Goal: Task Accomplishment & Management: Manage account settings

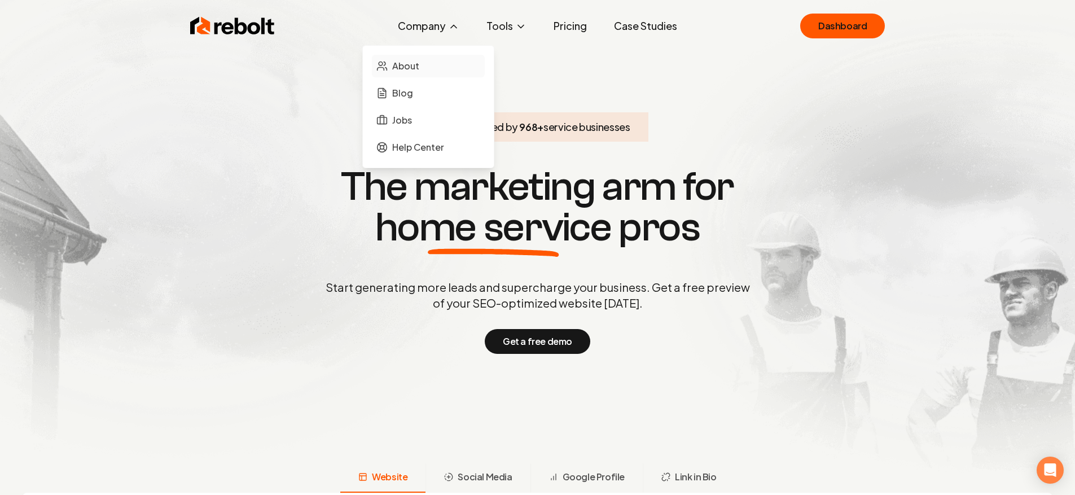
click at [424, 62] on link "About" at bounding box center [428, 66] width 113 height 23
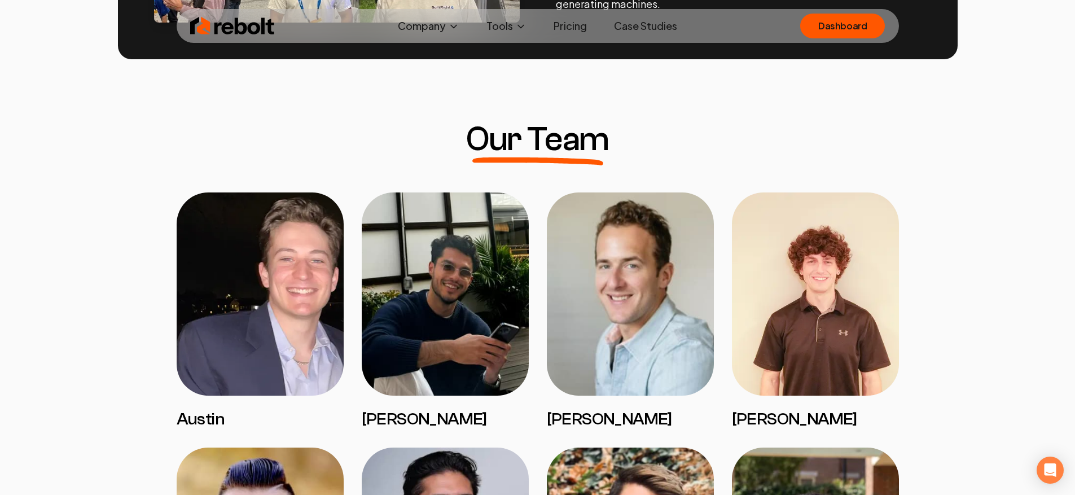
scroll to position [795, 0]
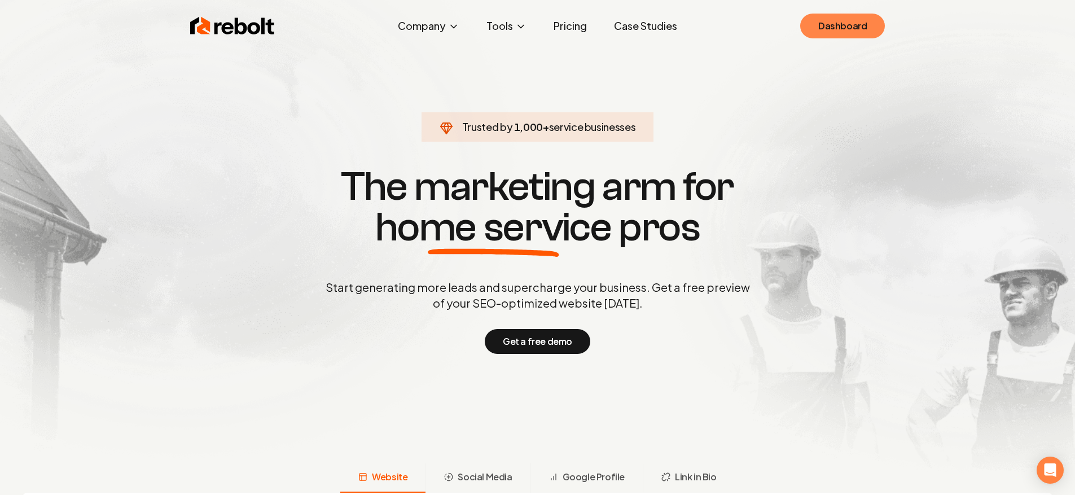
click at [845, 27] on link "Dashboard" at bounding box center [842, 26] width 85 height 25
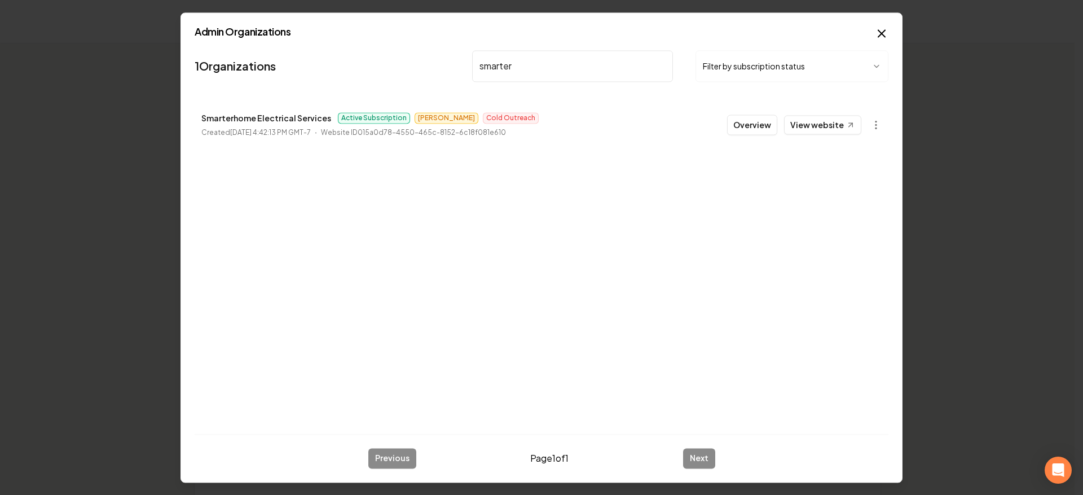
type input "smarter"
click at [783, 118] on div "Overview View website" at bounding box center [794, 125] width 134 height 20
click at [759, 119] on button "Overview" at bounding box center [752, 125] width 50 height 20
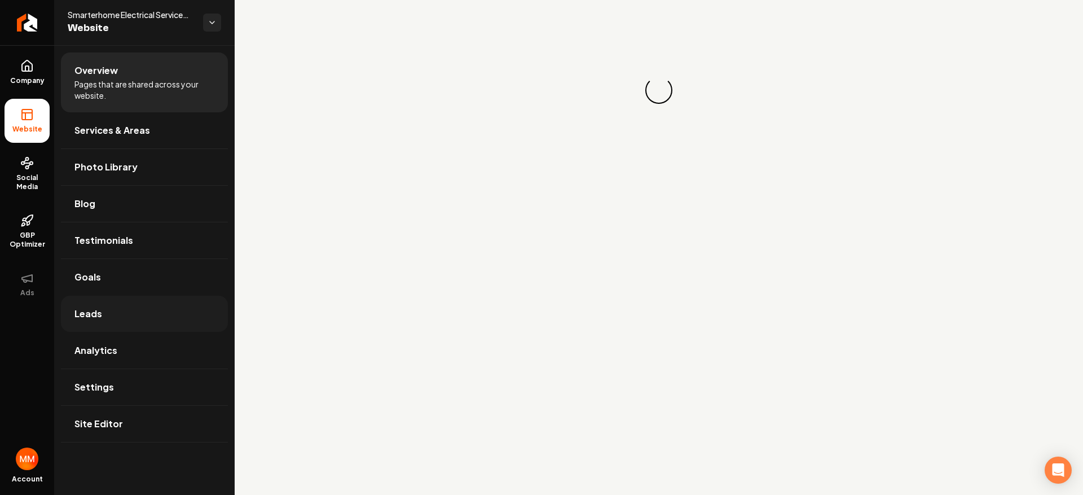
click at [155, 310] on link "Leads" at bounding box center [144, 314] width 167 height 36
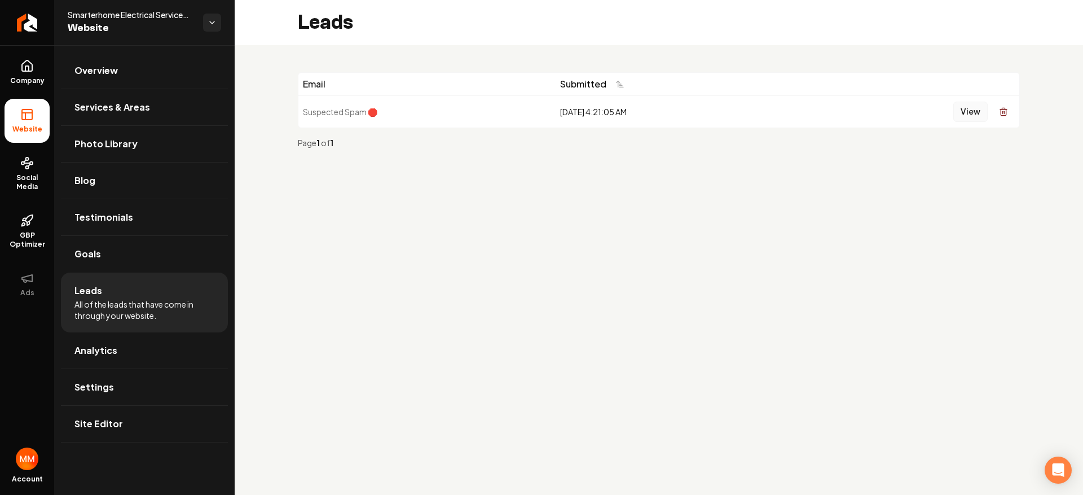
click at [968, 109] on button "View" at bounding box center [971, 112] width 34 height 20
